Goal: Information Seeking & Learning: Learn about a topic

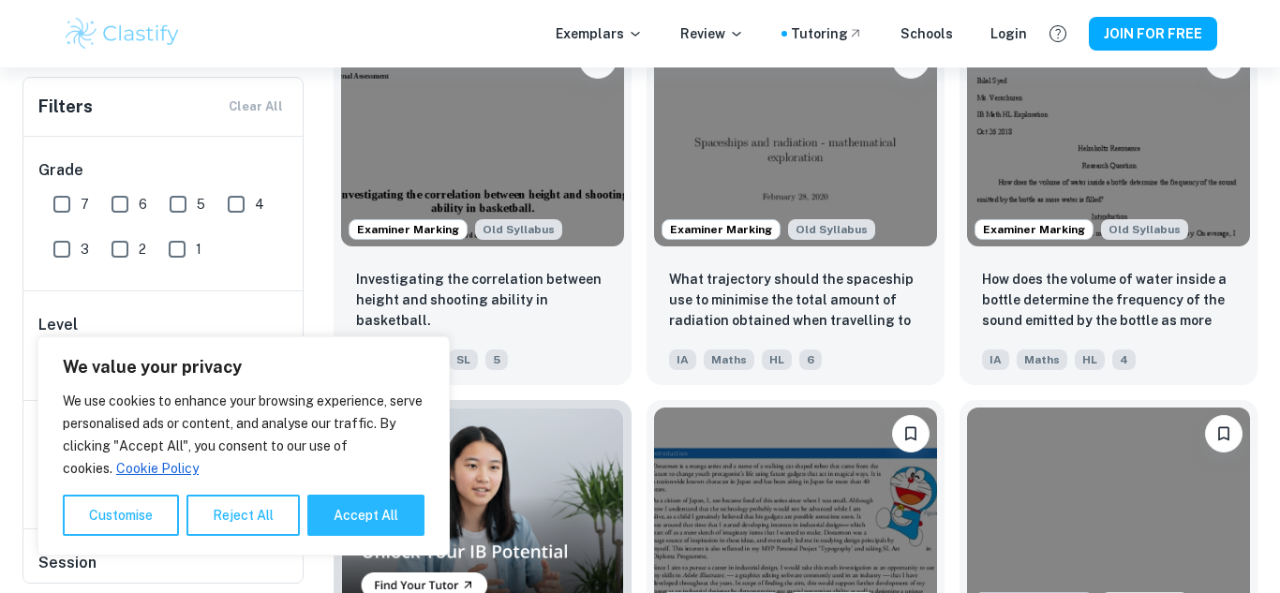
scroll to position [1011, 0]
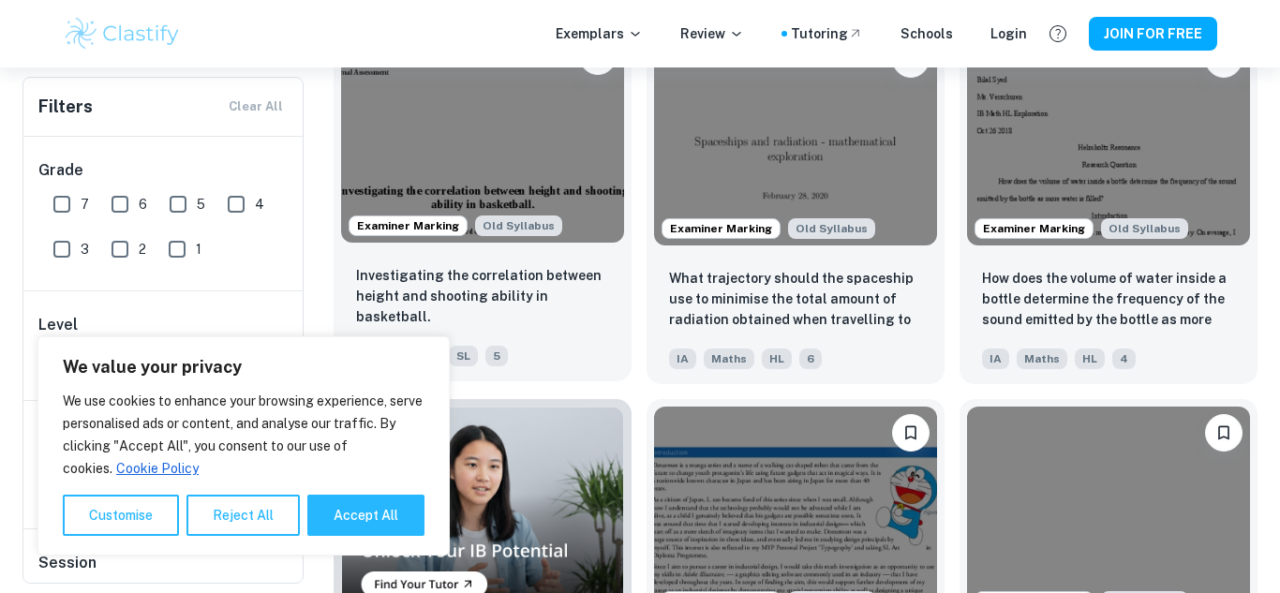
click at [609, 157] on img at bounding box center [482, 136] width 283 height 212
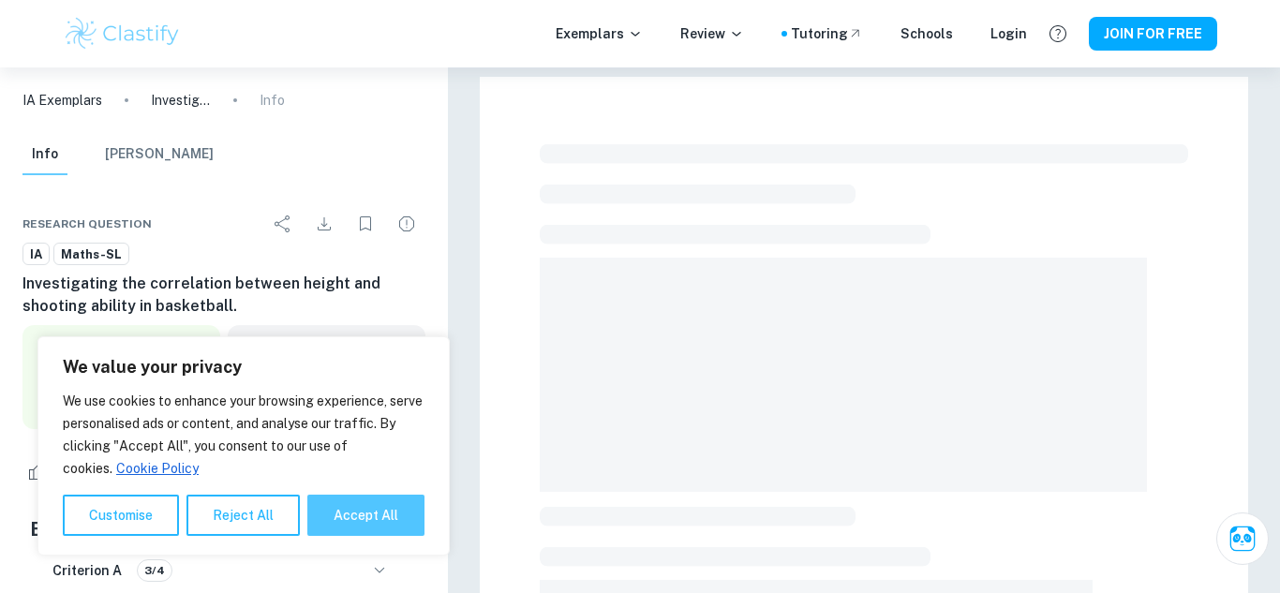
click at [393, 522] on button "Accept All" at bounding box center [365, 515] width 117 height 41
checkbox input "true"
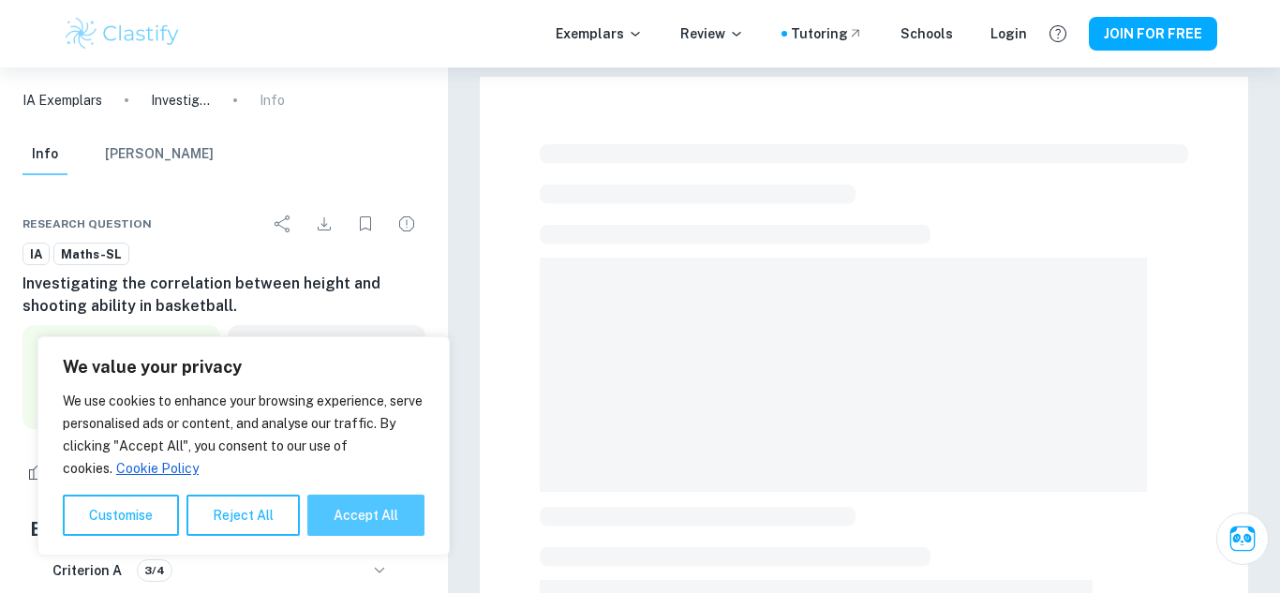
checkbox input "true"
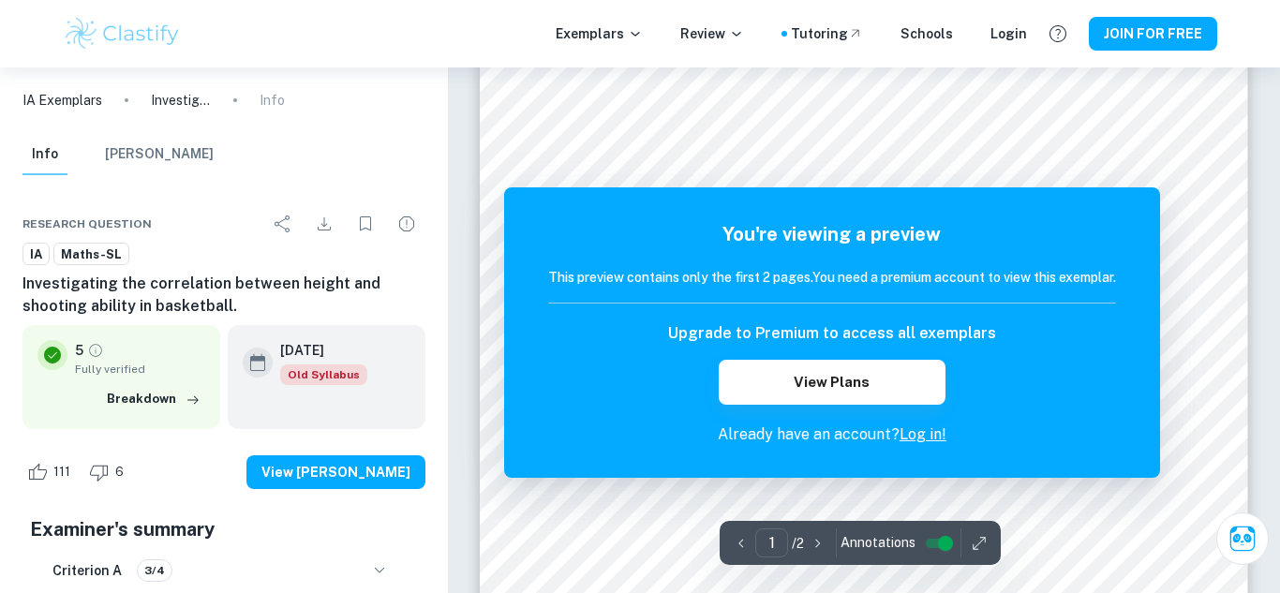
scroll to position [58, 0]
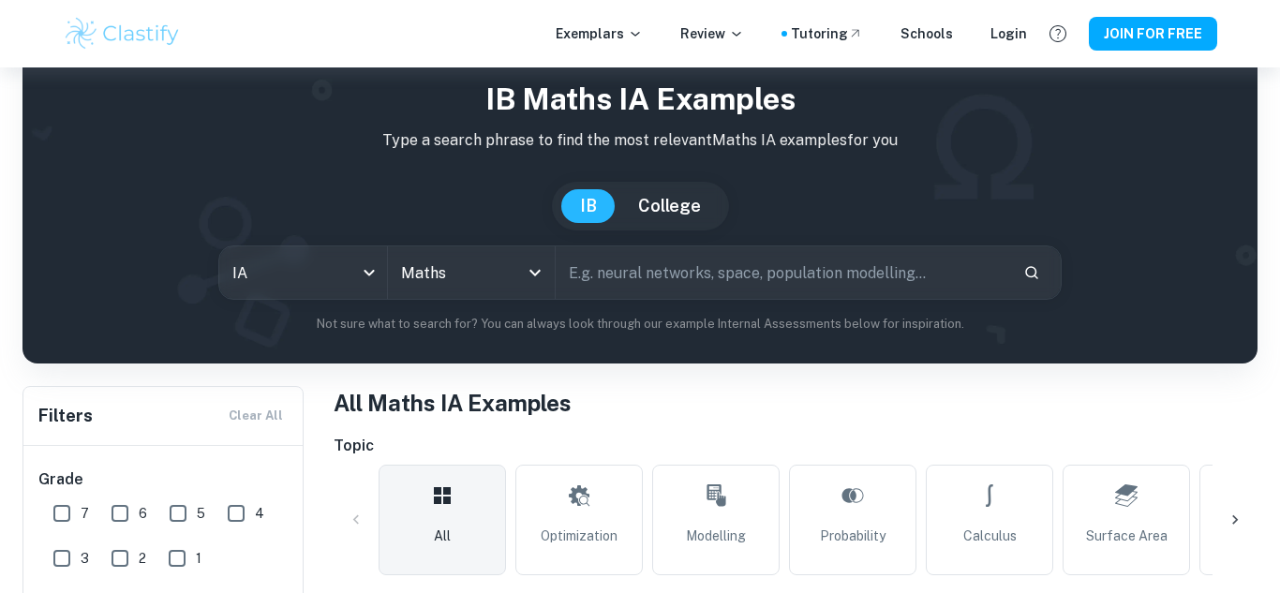
scroll to position [1011, 0]
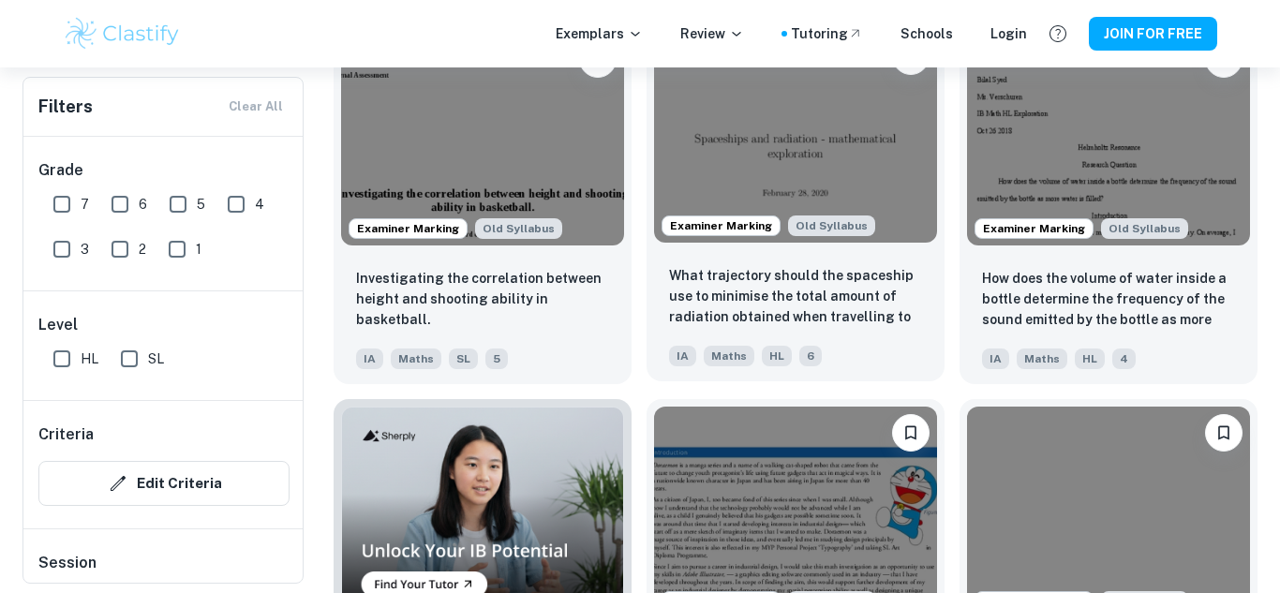
click at [725, 182] on img at bounding box center [795, 136] width 283 height 212
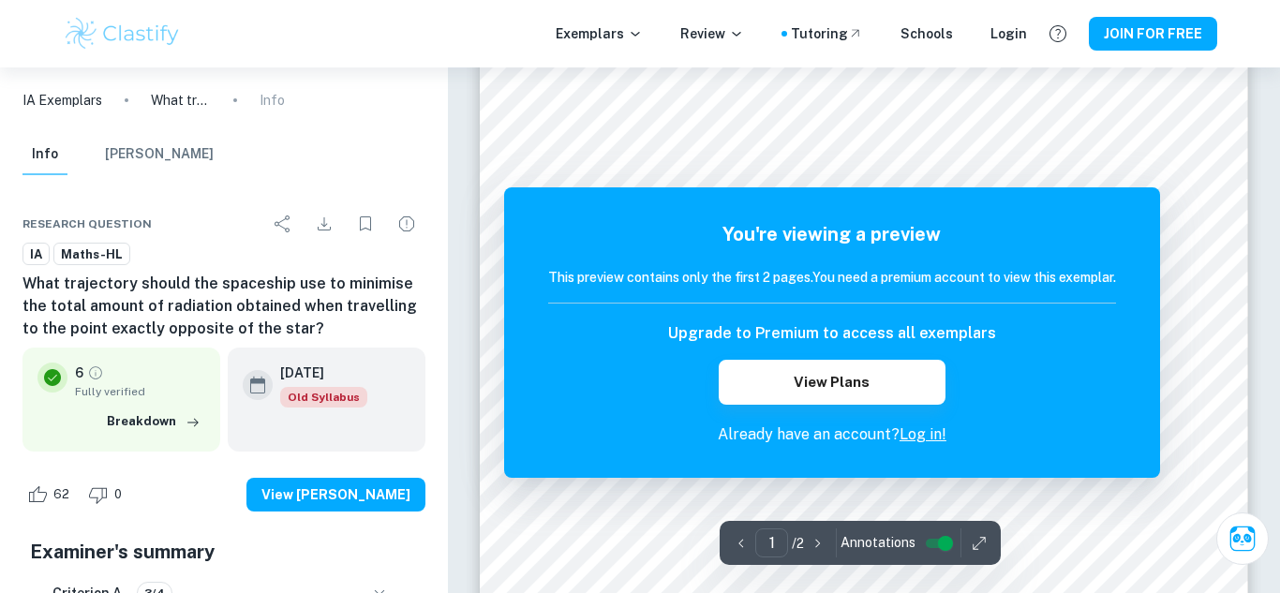
scroll to position [132, 0]
